Goal: Task Accomplishment & Management: Use online tool/utility

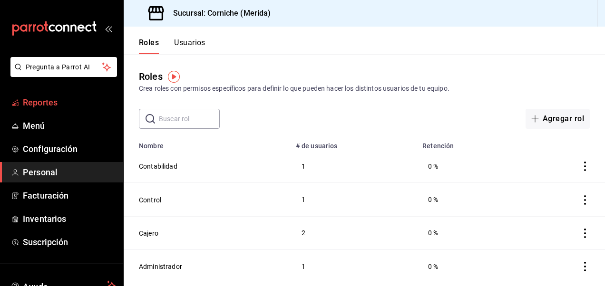
click at [44, 102] on span "Reportes" at bounding box center [69, 102] width 93 height 13
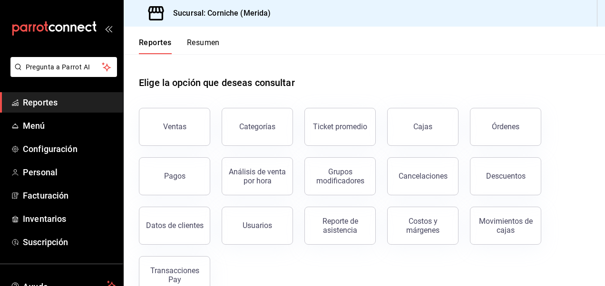
click at [547, 83] on div "Elige la opción que deseas consultar" at bounding box center [364, 75] width 451 height 42
click at [173, 181] on button "Pagos" at bounding box center [174, 176] width 71 height 38
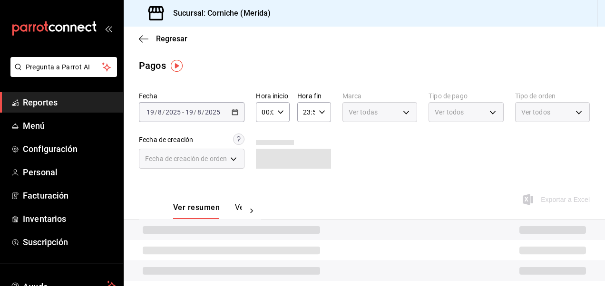
click at [173, 181] on div "Ver resumen Ver pagos" at bounding box center [200, 199] width 122 height 39
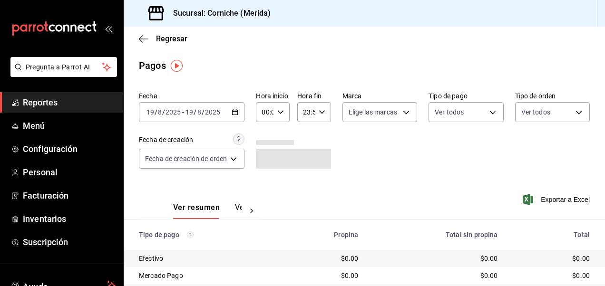
click at [236, 114] on icon "button" at bounding box center [235, 112] width 7 height 7
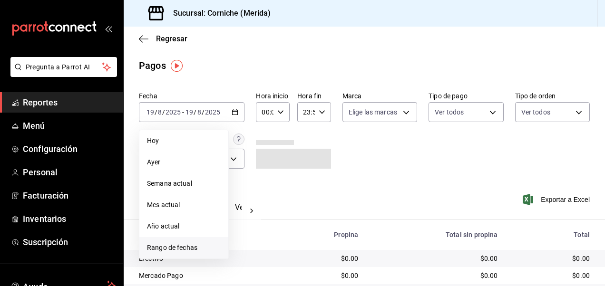
click at [187, 248] on span "Rango de fechas" at bounding box center [184, 248] width 74 height 10
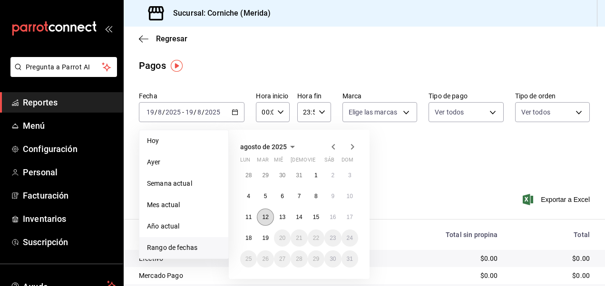
click at [266, 216] on abbr "12" at bounding box center [265, 217] width 6 height 7
click at [348, 217] on abbr "17" at bounding box center [350, 217] width 6 height 7
click at [266, 222] on button "12" at bounding box center [265, 217] width 17 height 17
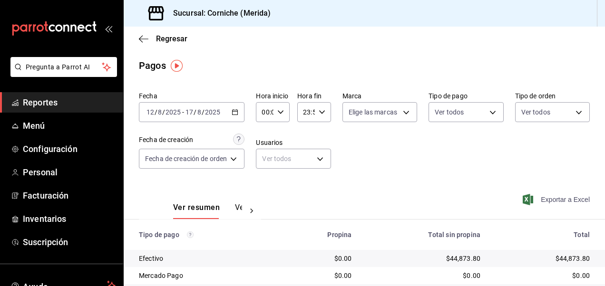
click at [550, 200] on span "Exportar a Excel" at bounding box center [557, 199] width 65 height 11
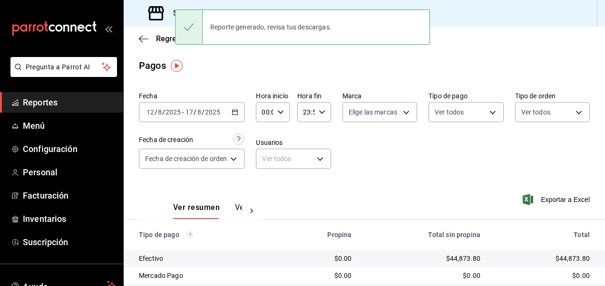
scroll to position [82, 0]
